Goal: Task Accomplishment & Management: Manage account settings

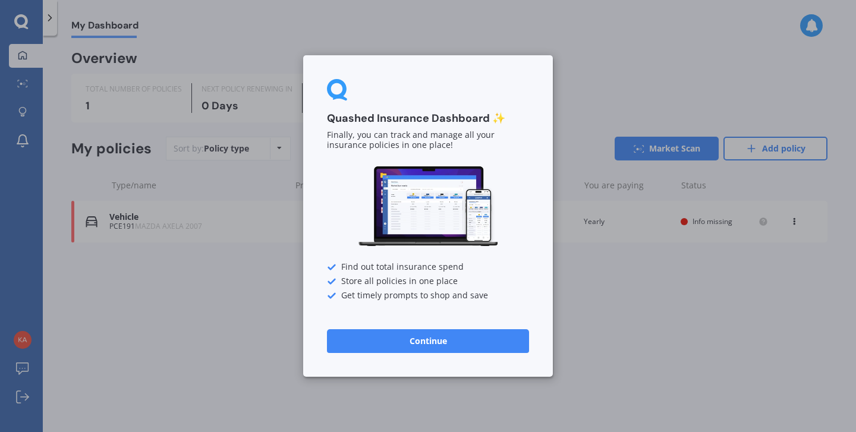
click at [437, 334] on button "Continue" at bounding box center [428, 341] width 202 height 24
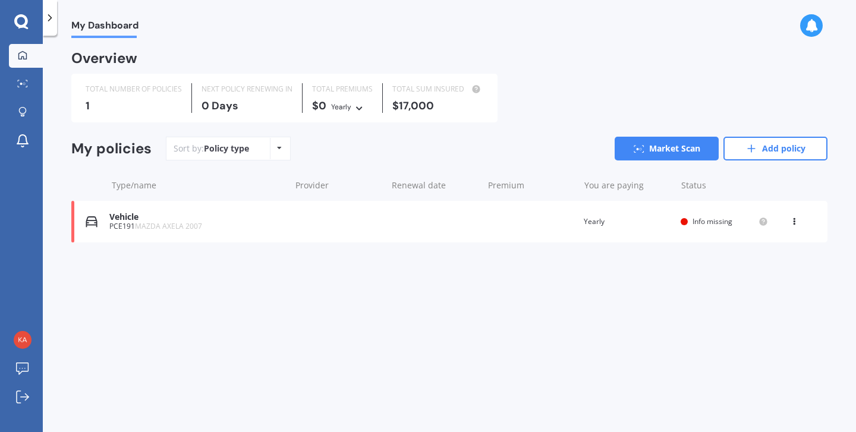
click at [302, 228] on div "Vehicle PCE191 MAZDA AXELA 2007 Renewal date Premium You are paying Yearly Stat…" at bounding box center [449, 222] width 756 height 42
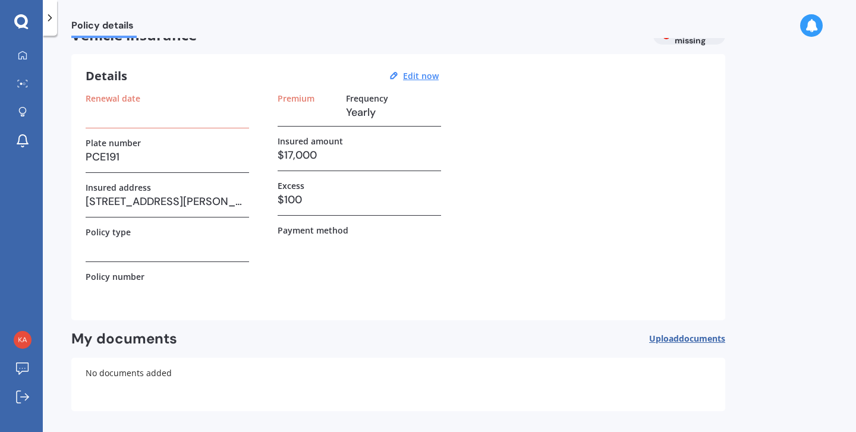
scroll to position [18, 0]
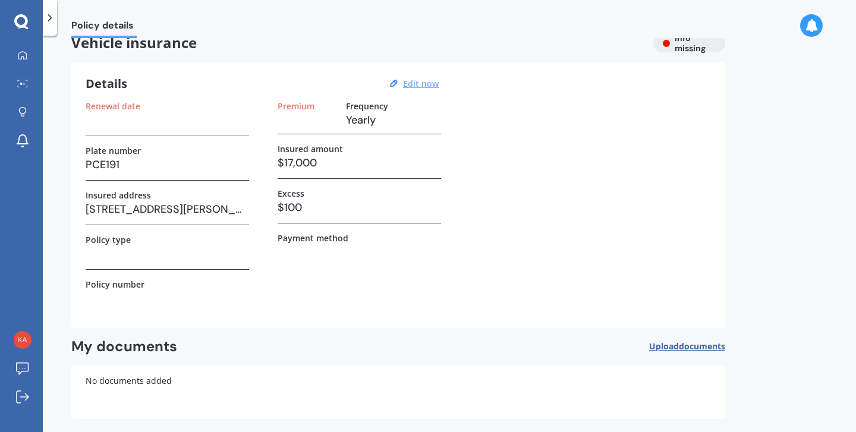
click at [411, 87] on u "Edit now" at bounding box center [421, 83] width 36 height 11
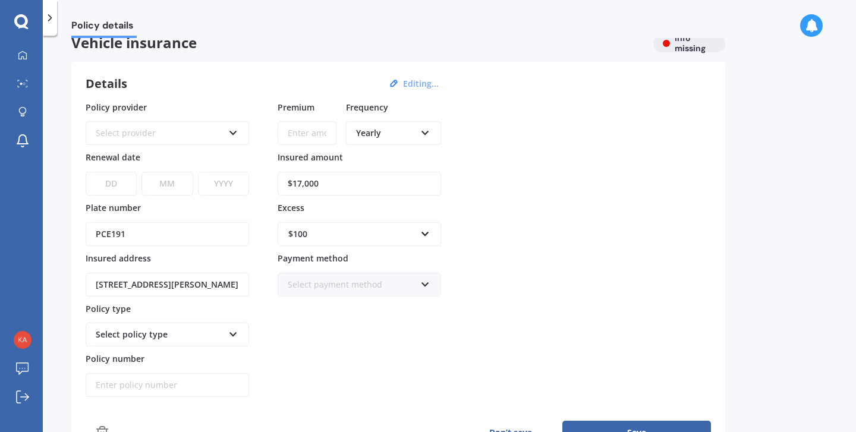
click at [397, 132] on div "Yearly" at bounding box center [385, 133] width 59 height 13
click at [395, 242] on span "Fortnightly" at bounding box center [378, 240] width 43 height 11
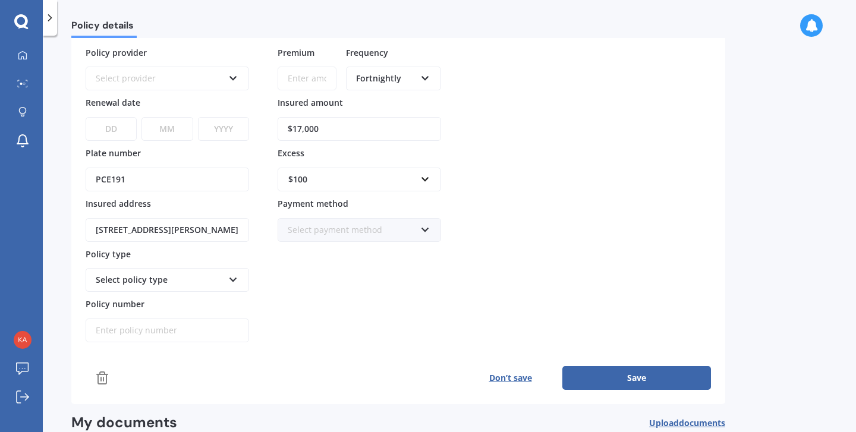
scroll to position [73, 0]
click at [179, 280] on div "Select policy type" at bounding box center [160, 279] width 128 height 13
click at [232, 284] on div "Select policy type" at bounding box center [167, 280] width 163 height 24
click at [234, 281] on icon at bounding box center [233, 277] width 10 height 8
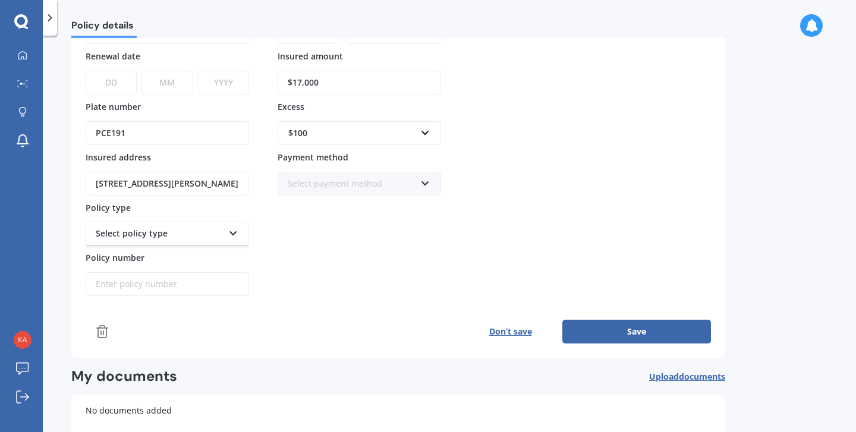
scroll to position [153, 0]
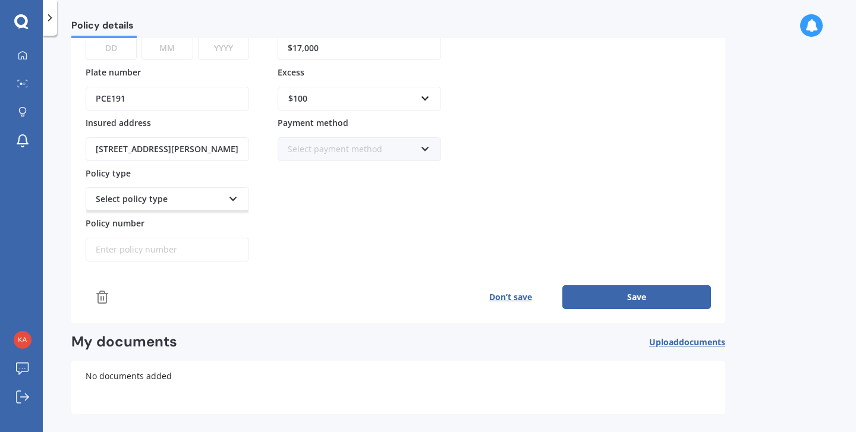
click at [227, 204] on div "Select policy type" at bounding box center [167, 199] width 163 height 24
click at [313, 181] on div "Premium Frequency Fortnightly Yearly Six-Monthly Quarterly Monthly Fortnightly …" at bounding box center [359, 114] width 163 height 297
click at [339, 158] on div "Select payment method Direct debit - bank account Direct debit - credit/debit c…" at bounding box center [359, 149] width 163 height 24
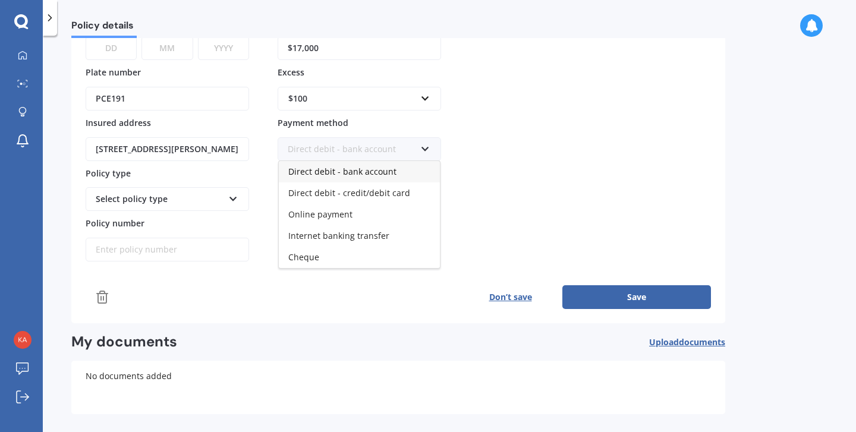
click at [378, 177] on span "Direct debit - bank account" at bounding box center [342, 171] width 108 height 11
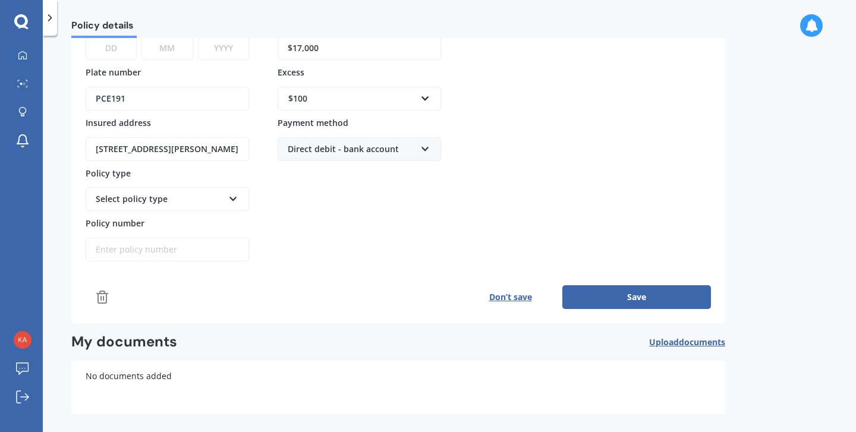
click at [237, 197] on icon at bounding box center [233, 197] width 10 height 8
click at [225, 212] on div "Policy provider Select provider AA AMI AMP ANZ ASB [PERSON_NAME] Ando Assurant …" at bounding box center [167, 114] width 163 height 297
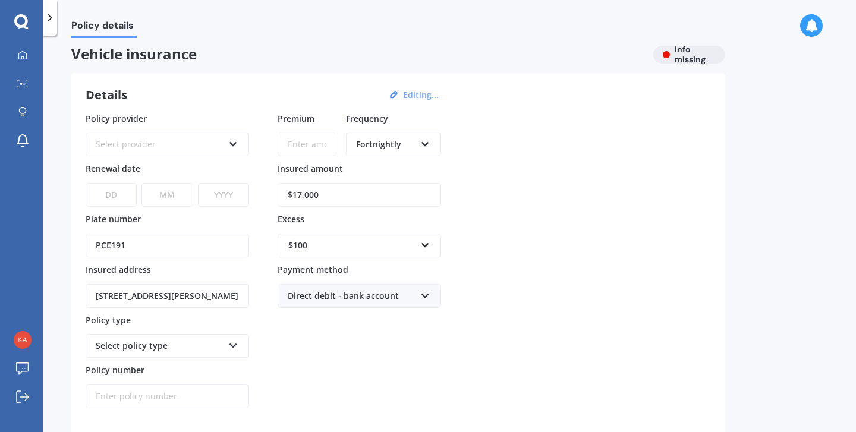
scroll to position [0, 0]
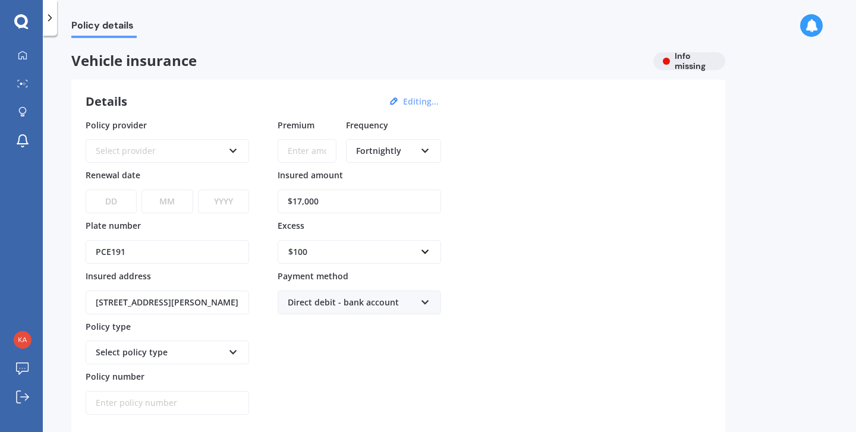
click at [120, 201] on select "DD 01 02 03 04 05 06 07 08 09 10 11 12 13 14 15 16 17 18 19 20 21 22 23 24 25 2…" at bounding box center [111, 202] width 51 height 24
click at [214, 150] on div "Select provider" at bounding box center [160, 150] width 128 height 13
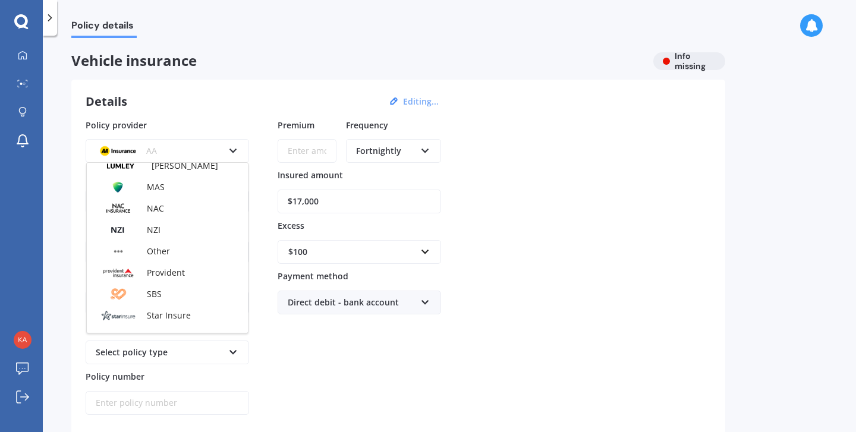
scroll to position [351, 0]
click at [192, 269] on div "Provident" at bounding box center [167, 272] width 161 height 21
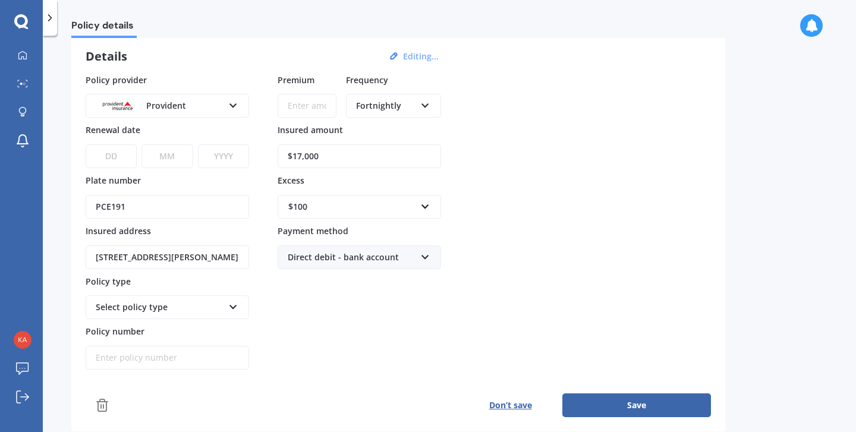
scroll to position [49, 0]
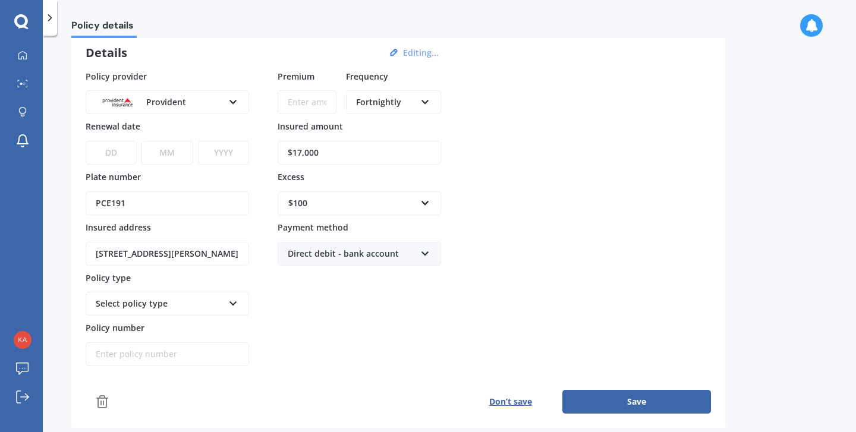
click at [224, 305] on div "Select policy type Standard - Motor Vehicle Insurance Luxury - Luxury Motor Veh…" at bounding box center [167, 304] width 163 height 24
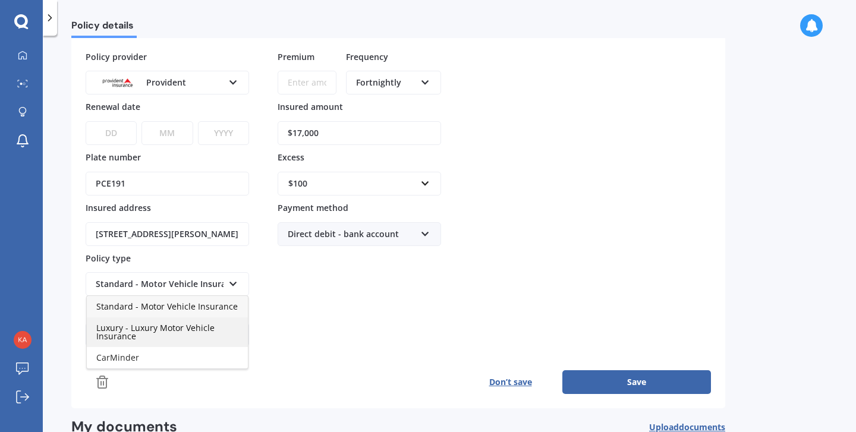
scroll to position [80, 0]
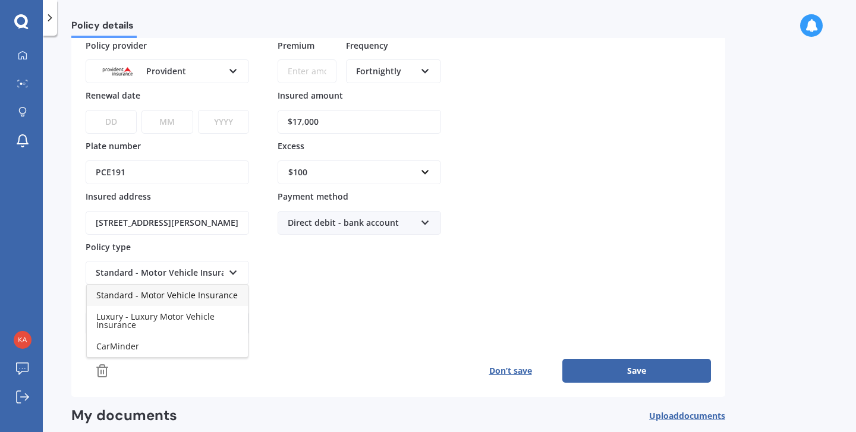
click at [224, 300] on span "Standard - Motor Vehicle Insurance" at bounding box center [166, 294] width 141 height 11
click at [218, 317] on input "Policy number" at bounding box center [167, 323] width 163 height 24
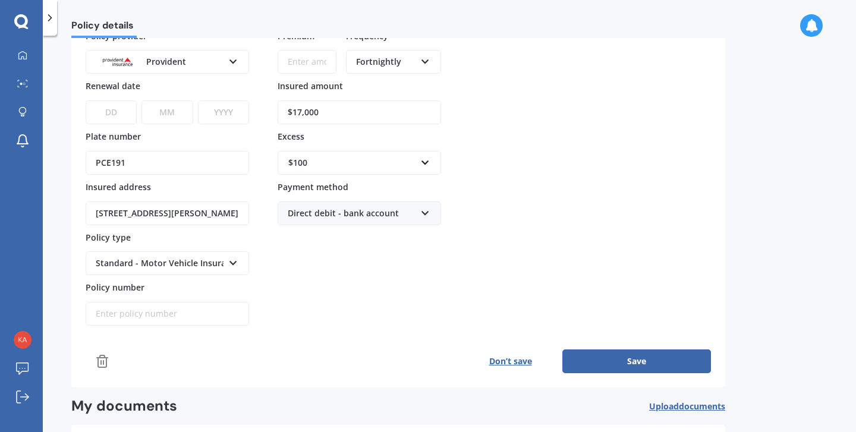
scroll to position [0, 0]
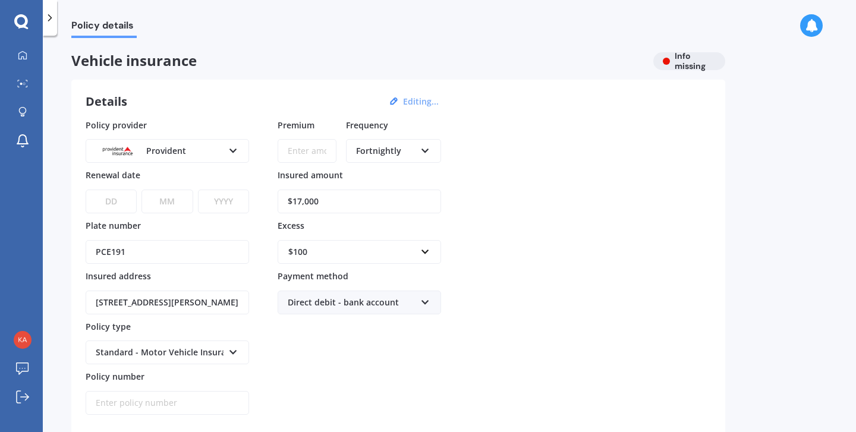
click at [29, 22] on div at bounding box center [21, 21] width 43 height 15
click at [19, 26] on icon at bounding box center [21, 21] width 14 height 14
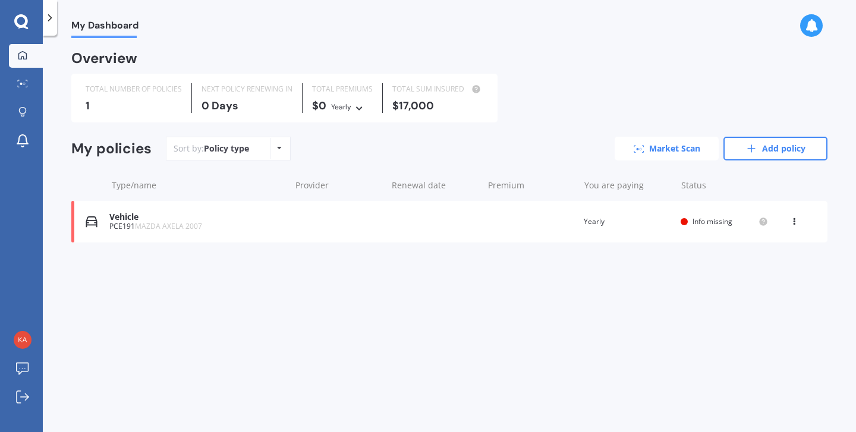
click at [651, 147] on link "Market Scan" at bounding box center [667, 149] width 104 height 24
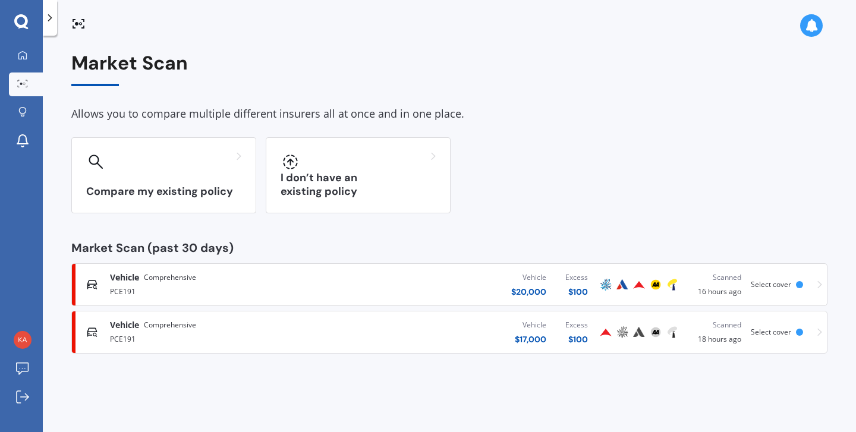
click at [424, 336] on div "Vehicle $ 17,000 Excess $ 100" at bounding box center [470, 332] width 256 height 36
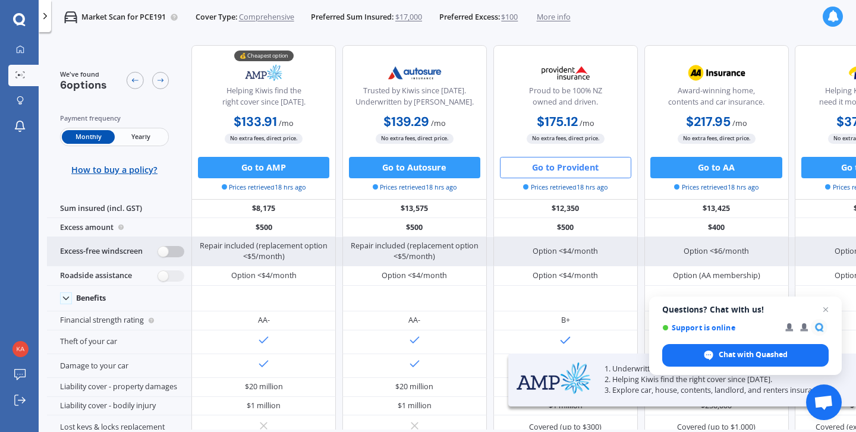
click at [180, 252] on label at bounding box center [171, 251] width 26 height 11
radio input "true"
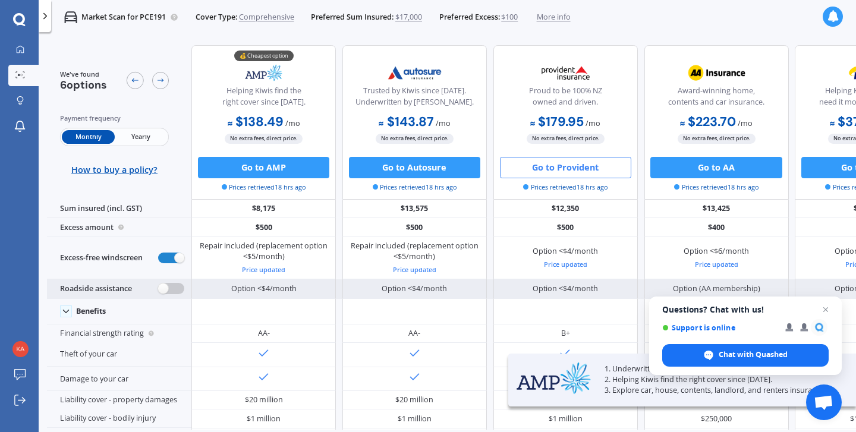
click at [172, 292] on label at bounding box center [171, 288] width 26 height 11
radio input "true"
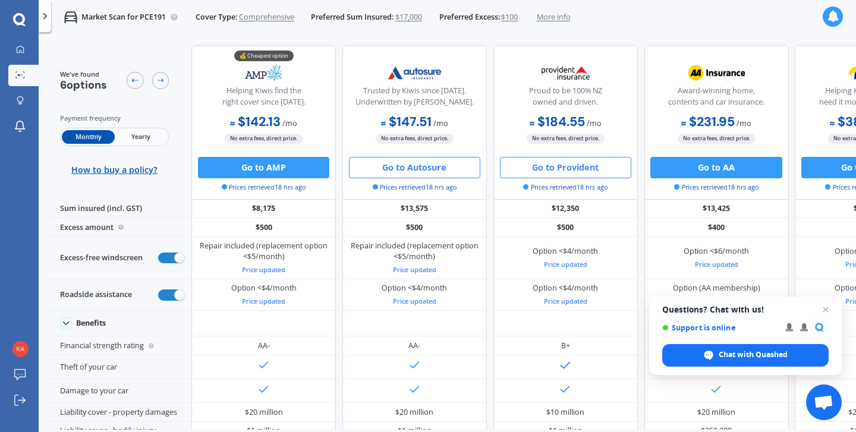
click at [380, 163] on button "Go to Autosure" at bounding box center [414, 167] width 131 height 21
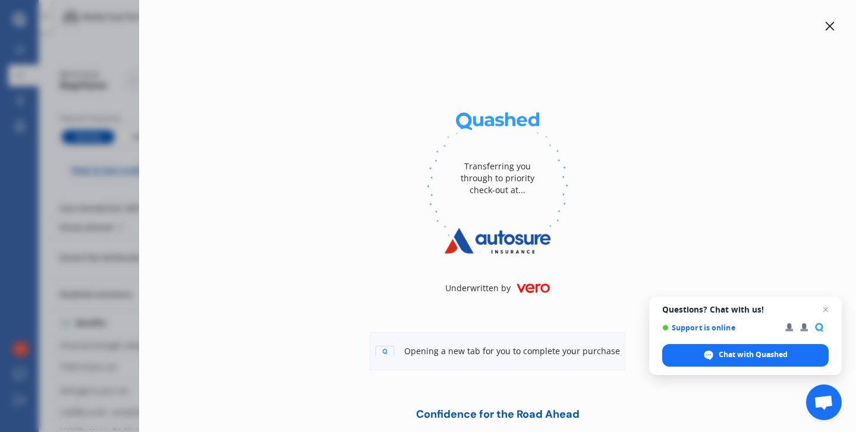
click at [823, 30] on div at bounding box center [830, 26] width 14 height 14
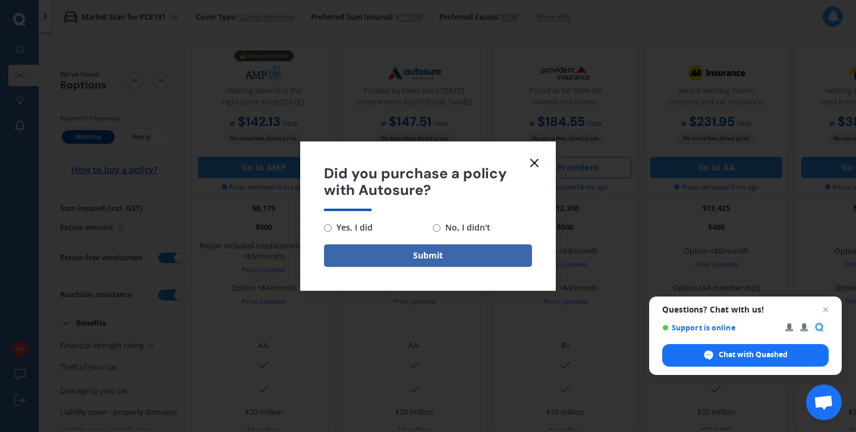
click at [540, 161] on icon at bounding box center [534, 163] width 14 height 14
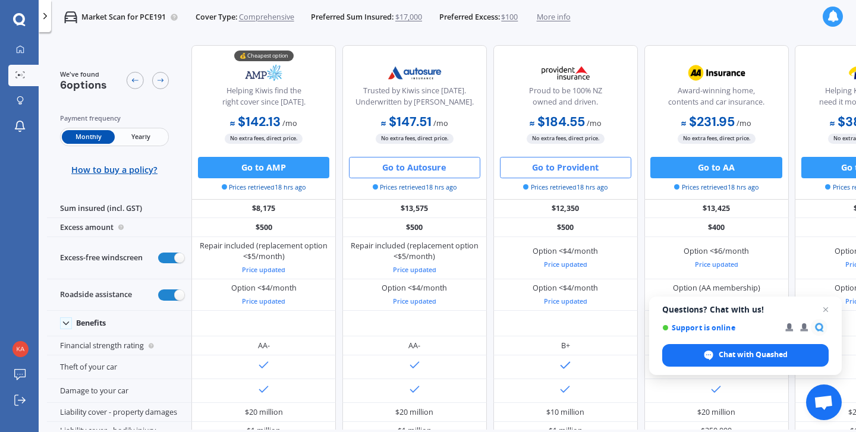
click at [436, 174] on button "Go to Autosure" at bounding box center [414, 167] width 131 height 21
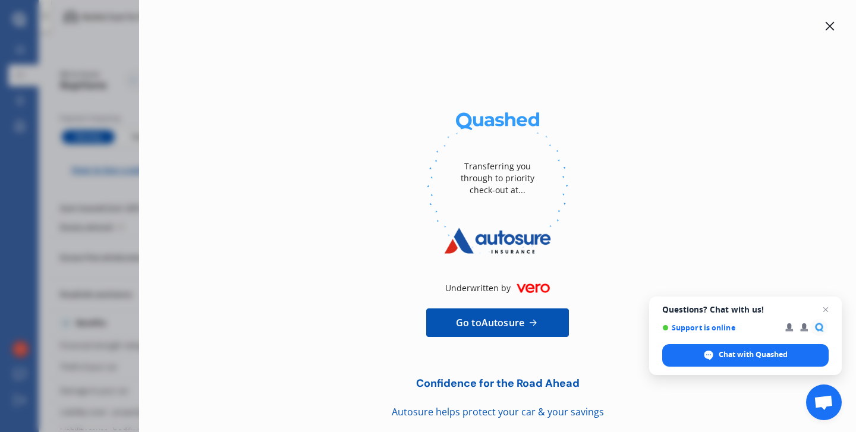
click at [538, 320] on link "Go to Autosure" at bounding box center [497, 323] width 143 height 29
click at [514, 331] on link "Go to Autosure" at bounding box center [497, 323] width 143 height 29
click at [131, 94] on div "Transferring you through to priority check-out at... Underwritten by Go to Auto…" at bounding box center [428, 216] width 856 height 432
click at [823, 27] on div at bounding box center [830, 26] width 14 height 14
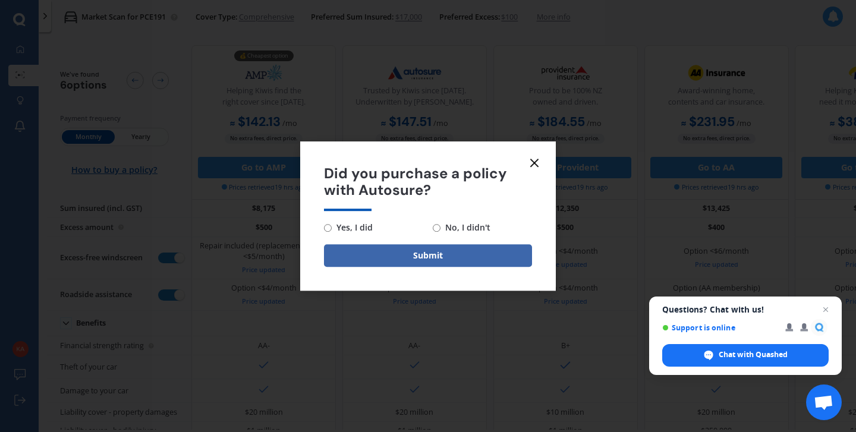
click at [335, 228] on span "Yes, I did" at bounding box center [352, 228] width 41 height 14
click at [332, 228] on input "Yes, I did" at bounding box center [328, 228] width 8 height 8
radio input "true"
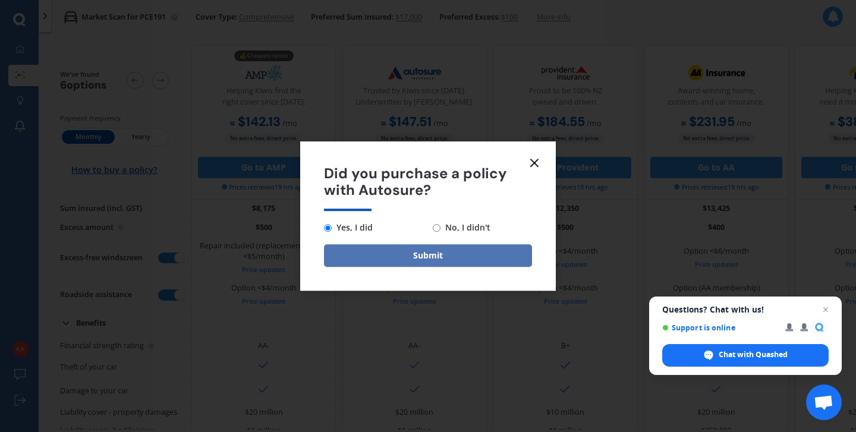
click at [378, 259] on button "Submit" at bounding box center [428, 255] width 208 height 23
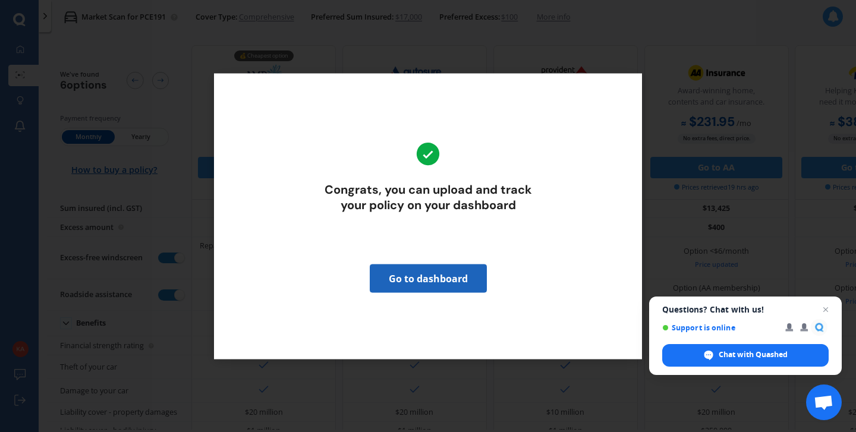
click at [448, 285] on link "Go to dashboard" at bounding box center [428, 278] width 117 height 29
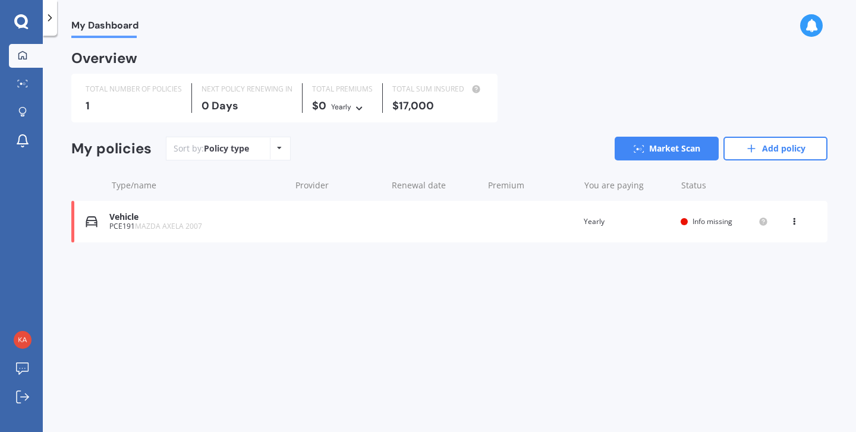
click at [514, 237] on div "Vehicle PCE191 MAZDA AXELA 2007 Renewal date Premium You are paying Yearly Stat…" at bounding box center [449, 222] width 756 height 42
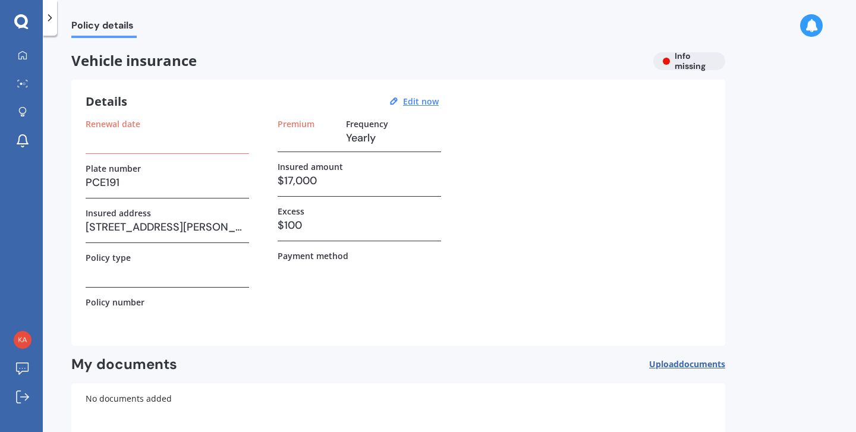
click at [200, 148] on div "Renewal date" at bounding box center [167, 136] width 163 height 35
click at [324, 146] on h3 at bounding box center [307, 138] width 59 height 18
click at [409, 105] on u "Edit now" at bounding box center [421, 101] width 36 height 11
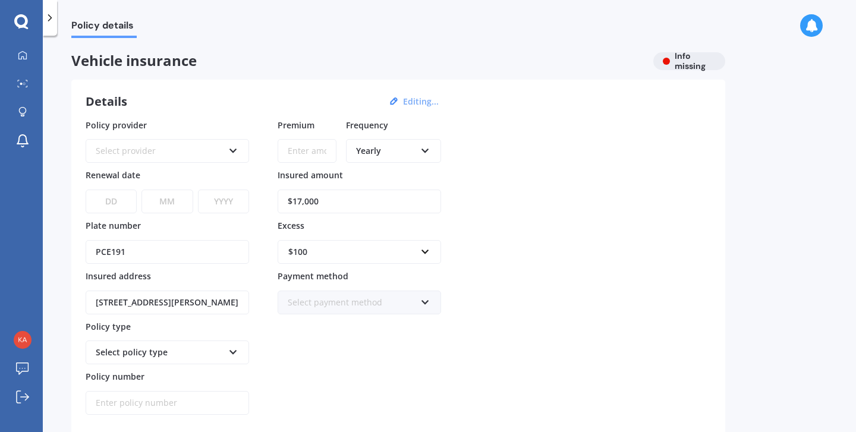
click at [382, 158] on div "Yearly Yearly Six-Monthly Quarterly Monthly Fortnightly Weekly" at bounding box center [393, 151] width 95 height 24
click at [389, 259] on span "Fortnightly" at bounding box center [378, 258] width 43 height 11
click at [235, 156] on div "Select provider AA AMI AMP ANZ ASB Aioi Nissay Dowa Ando Assurant Autosure BNZ …" at bounding box center [167, 151] width 163 height 24
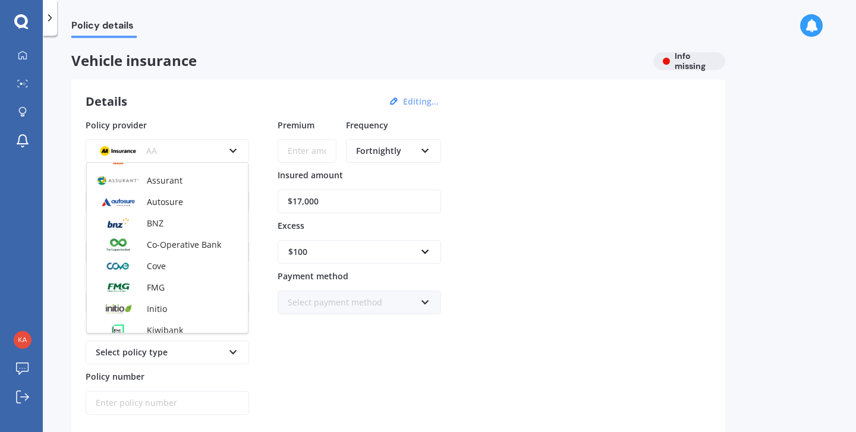
scroll to position [157, 0]
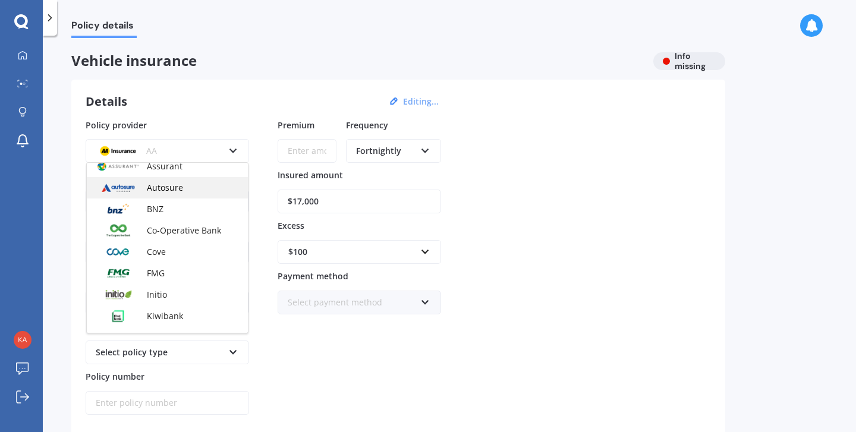
click at [196, 188] on div "Autosure" at bounding box center [167, 187] width 161 height 21
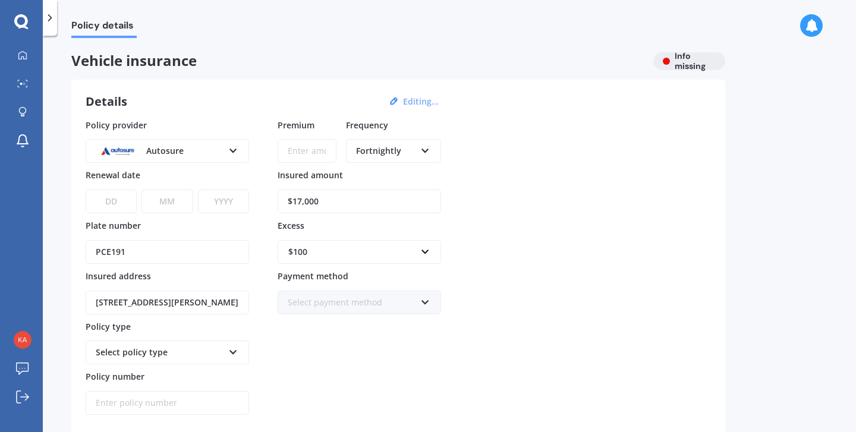
click at [114, 202] on select "DD 01 02 03 04 05 06 07 08 09 10 11 12 13 14 15 16 17 18 19 20 21 22 23 24 25 2…" at bounding box center [111, 202] width 51 height 24
select select "09"
click at [169, 201] on select "MM 01 02 03 04 05 06 07 08 09 10 11 12" at bounding box center [166, 202] width 51 height 24
select select "10"
click at [220, 199] on select "YYYY 2027 2026 2025 2024 2023 2022 2021 2020 2019 2018 2017 2016 2015 2014 2013…" at bounding box center [223, 202] width 51 height 24
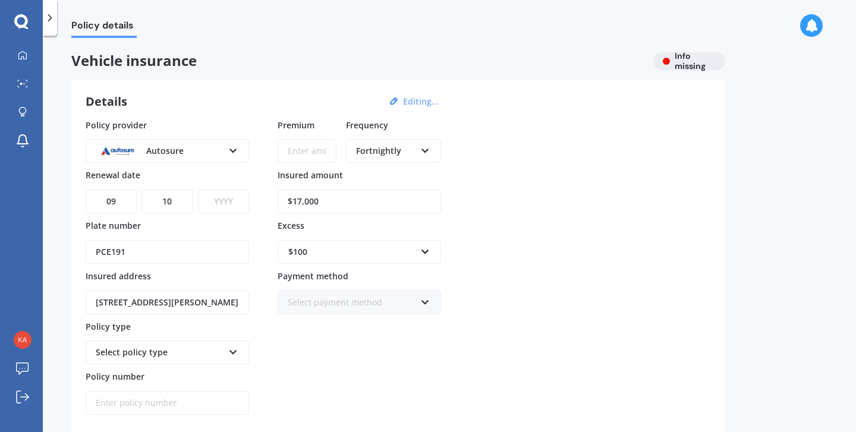
select select "2025"
click at [209, 360] on div "Select policy type Comprehensive Third Party, Fire & Theft Third Party" at bounding box center [167, 353] width 163 height 24
click at [208, 372] on div "Comprehensive" at bounding box center [167, 374] width 161 height 21
click at [203, 401] on input "Policy number" at bounding box center [167, 403] width 163 height 24
click at [336, 301] on div "Select payment method" at bounding box center [352, 302] width 128 height 13
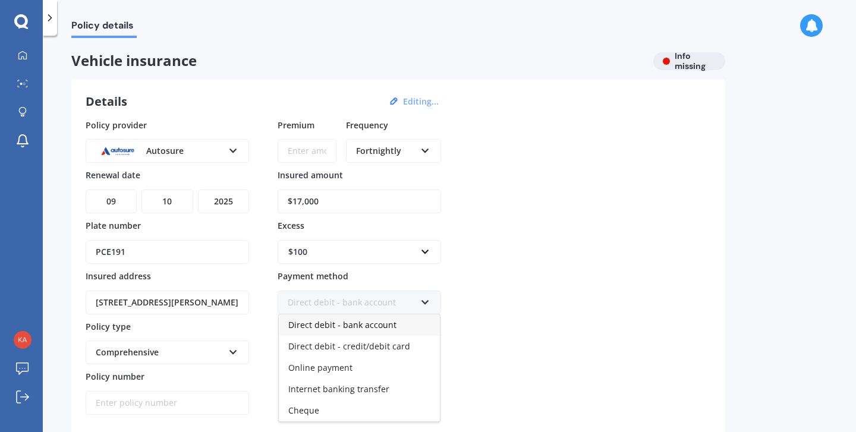
click at [345, 331] on div "Direct debit - bank account" at bounding box center [359, 324] width 161 height 21
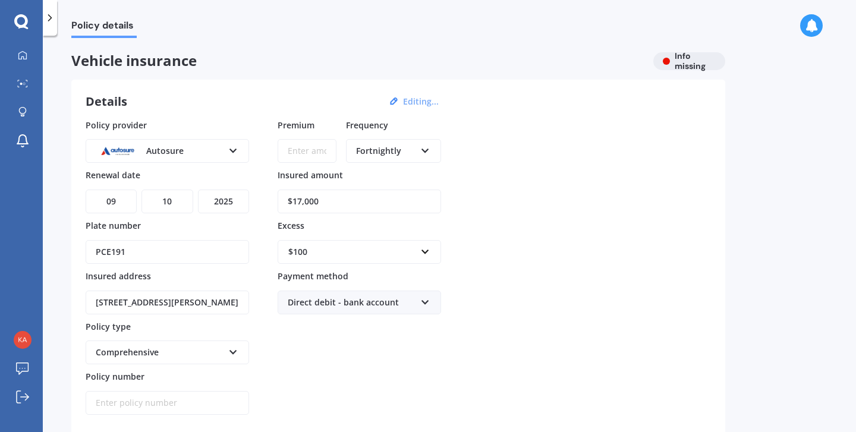
scroll to position [53, 0]
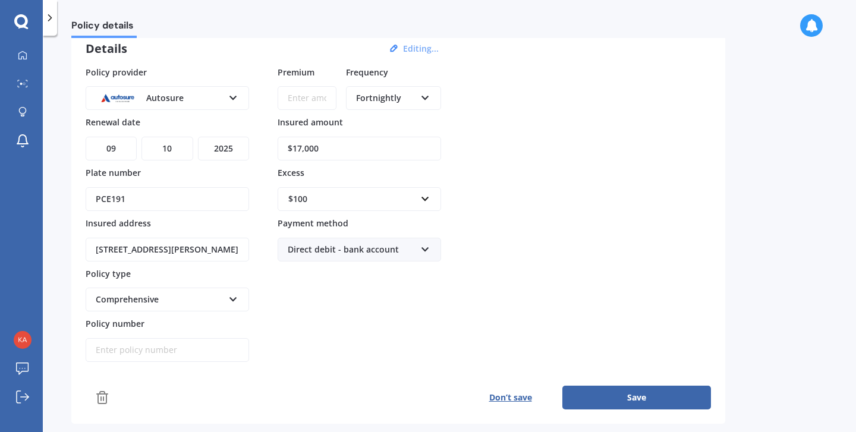
click at [386, 196] on div "$100" at bounding box center [352, 199] width 128 height 13
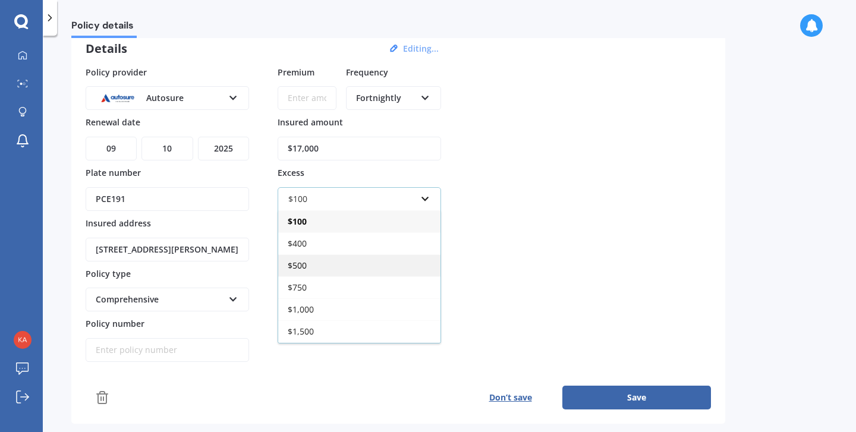
click at [366, 263] on div "$500" at bounding box center [359, 265] width 162 height 22
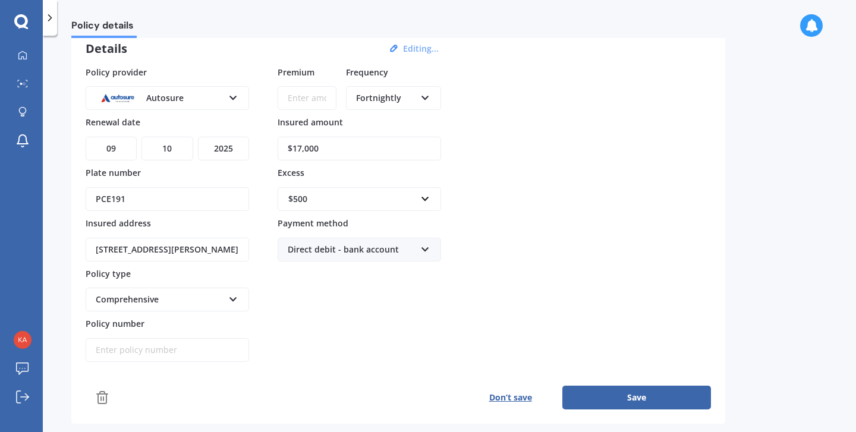
click at [302, 150] on input "$17,000" at bounding box center [359, 149] width 163 height 24
type input "$14,000"
click at [342, 311] on div "Premium Frequency Fortnightly Yearly Six-Monthly Quarterly Monthly Fortnightly …" at bounding box center [359, 214] width 163 height 297
click at [169, 356] on input "Policy number" at bounding box center [167, 350] width 163 height 24
type input "MPC002437006"
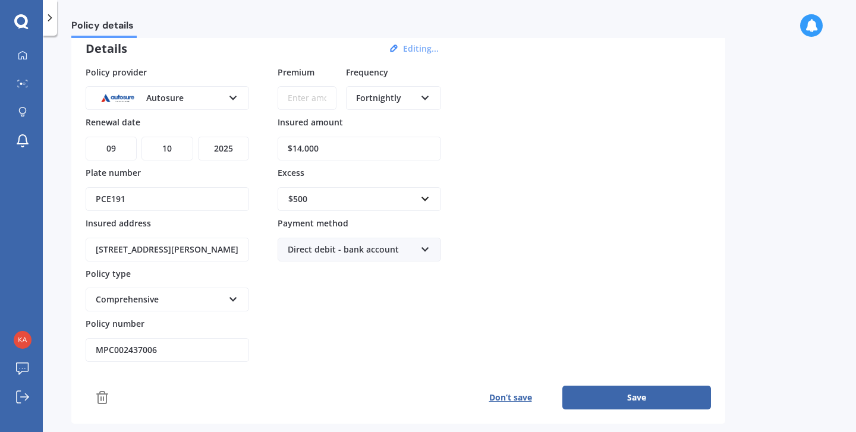
click at [608, 405] on button "Save" at bounding box center [636, 398] width 149 height 24
click at [623, 392] on button "Save" at bounding box center [636, 398] width 149 height 24
click at [318, 102] on input "Premium" at bounding box center [307, 98] width 59 height 24
type input "$68.56"
click at [621, 404] on button "Save" at bounding box center [636, 398] width 149 height 24
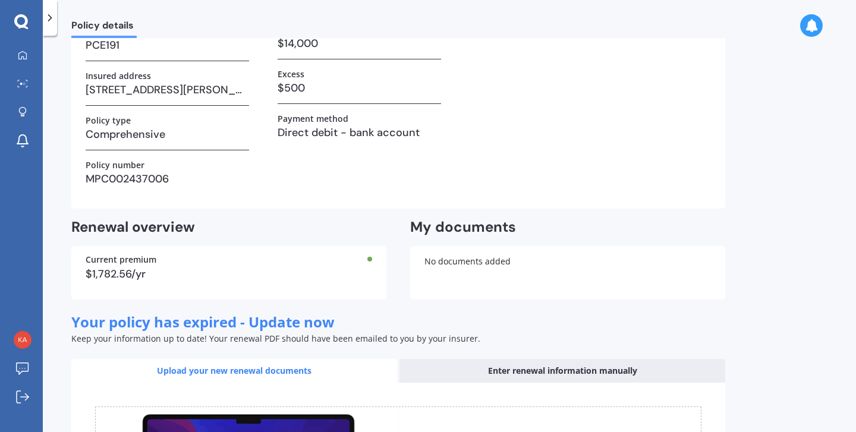
scroll to position [139, 0]
